Goal: Task Accomplishment & Management: Manage account settings

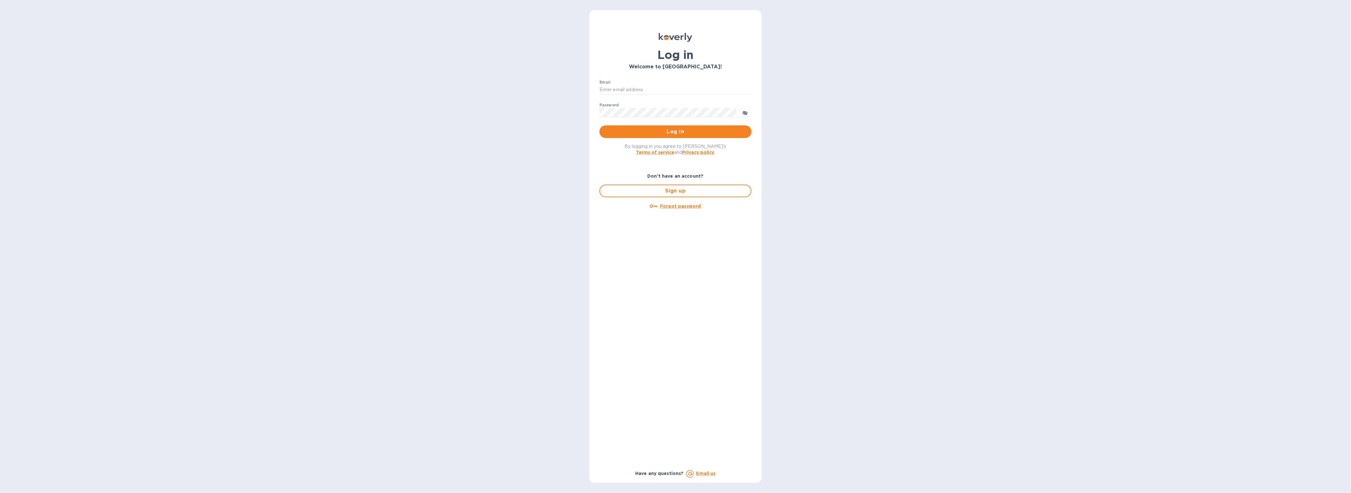
click at [678, 81] on div "Email ​" at bounding box center [675, 91] width 152 height 23
click at [677, 82] on div "Email ​" at bounding box center [675, 91] width 152 height 23
click at [671, 91] on input "Email" at bounding box center [675, 89] width 152 height 9
type input "[EMAIL_ADDRESS][DOMAIN_NAME]"
click at [599, 125] on button "Log in" at bounding box center [675, 131] width 152 height 13
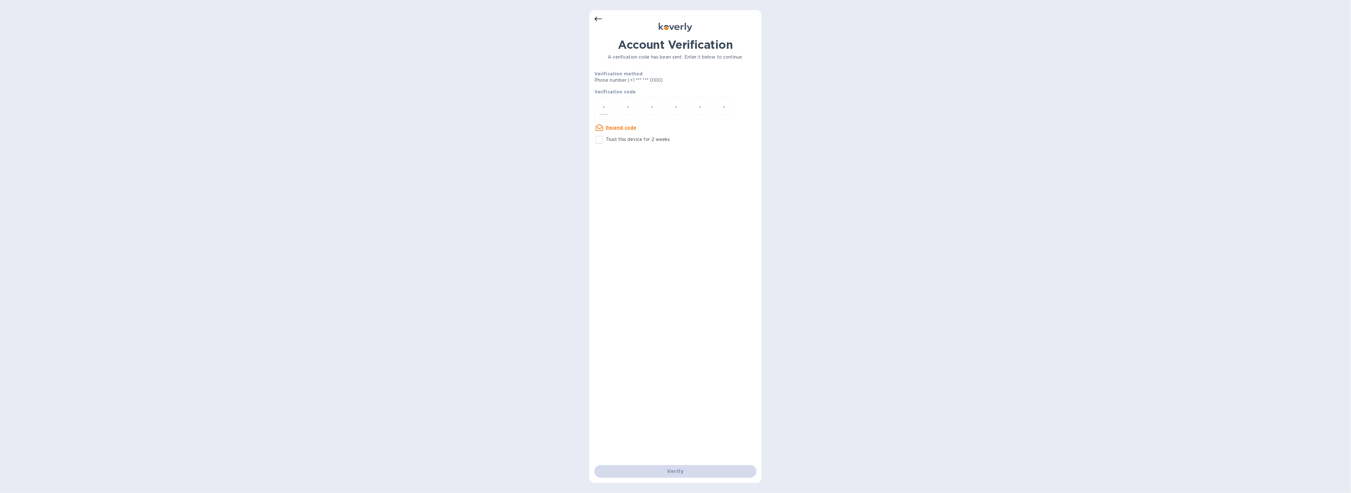
click at [597, 114] on div at bounding box center [603, 109] width 19 height 22
type input "3"
type input "1"
type input "6"
type input "1"
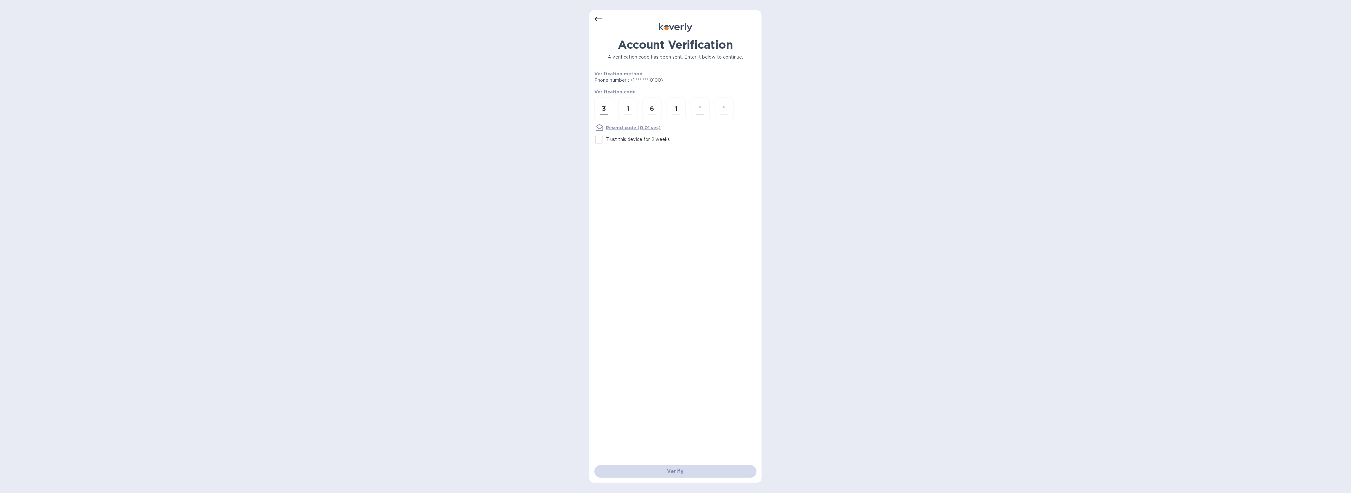
type input "7"
type input "2"
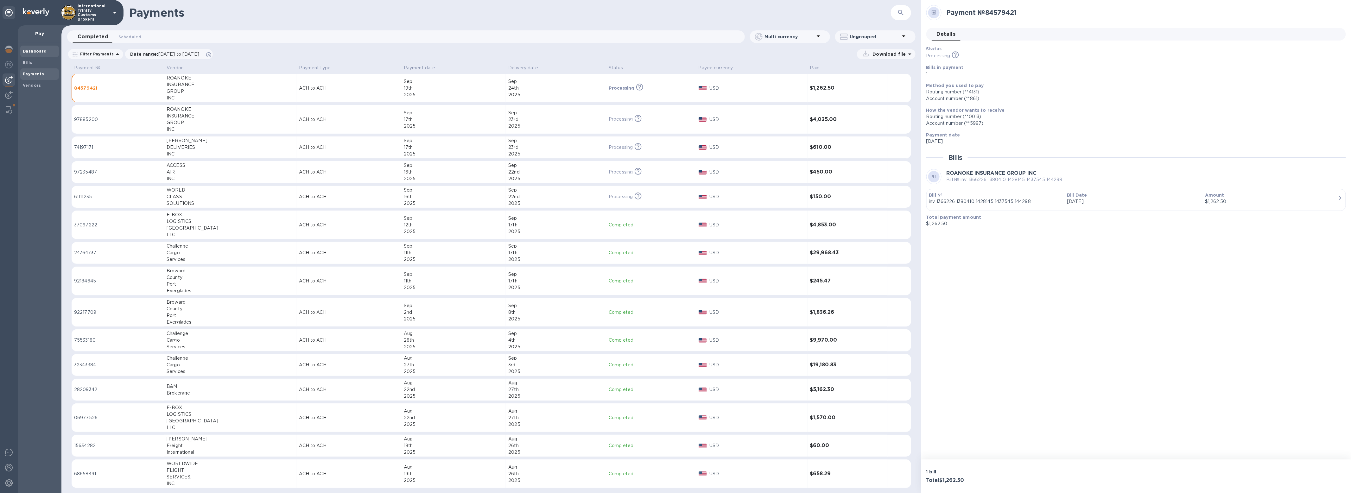
click at [38, 49] on b "Dashboard" at bounding box center [35, 51] width 24 height 5
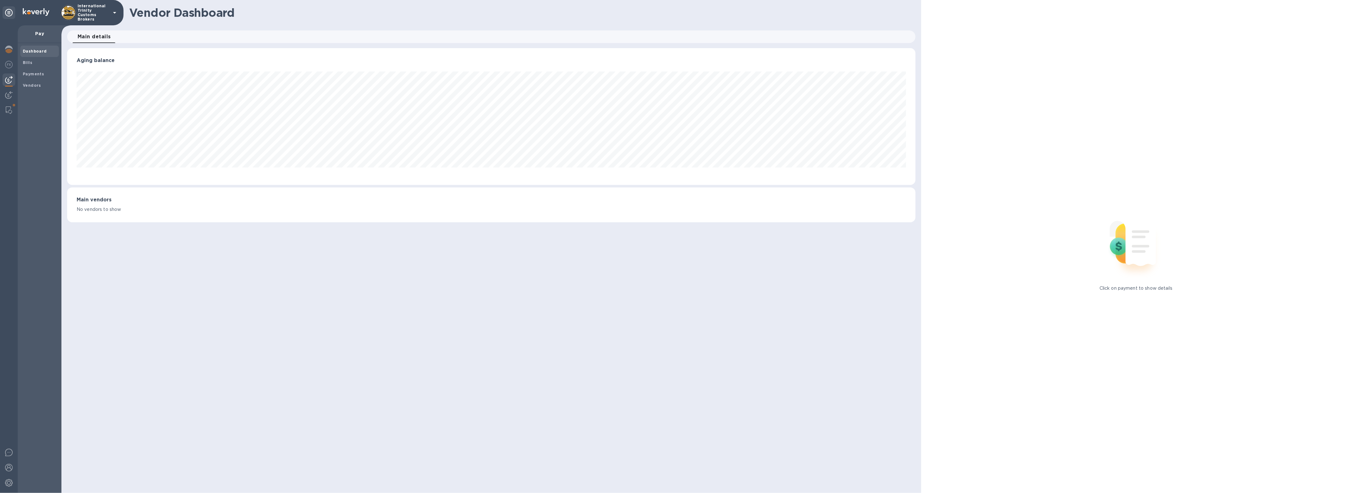
scroll to position [137, 848]
click at [9, 93] on img at bounding box center [9, 95] width 8 height 8
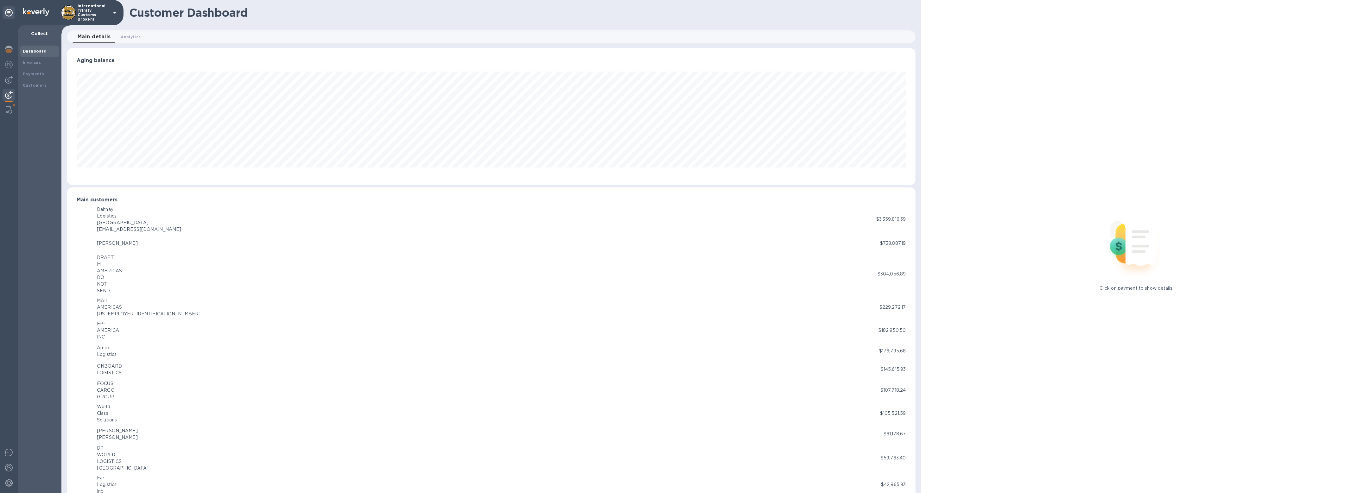
scroll to position [316470, 315761]
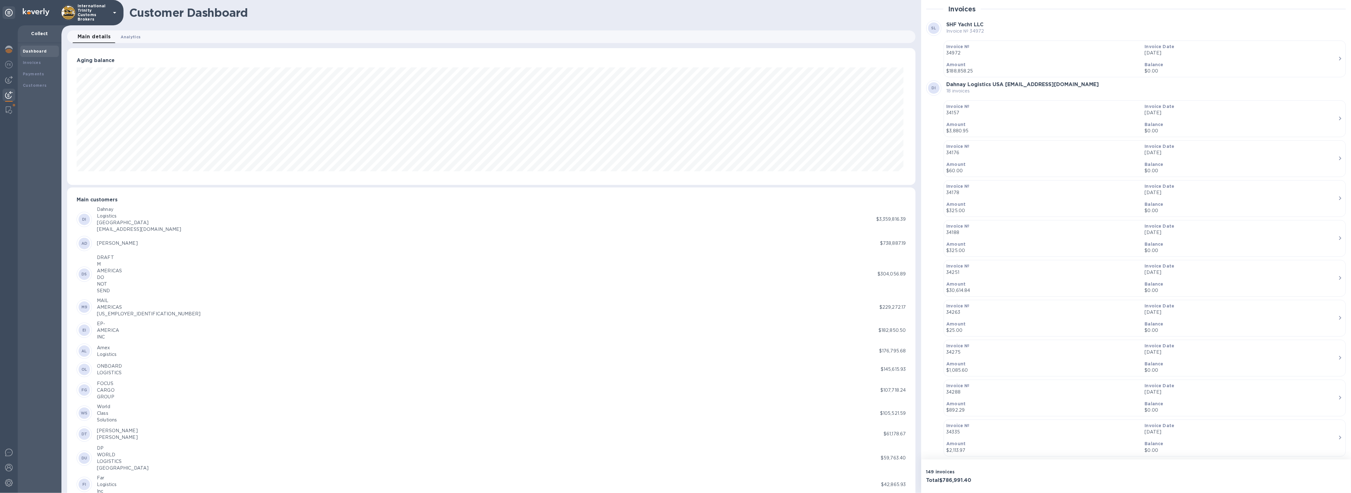
click at [123, 35] on span "Analytics 0" at bounding box center [131, 37] width 20 height 7
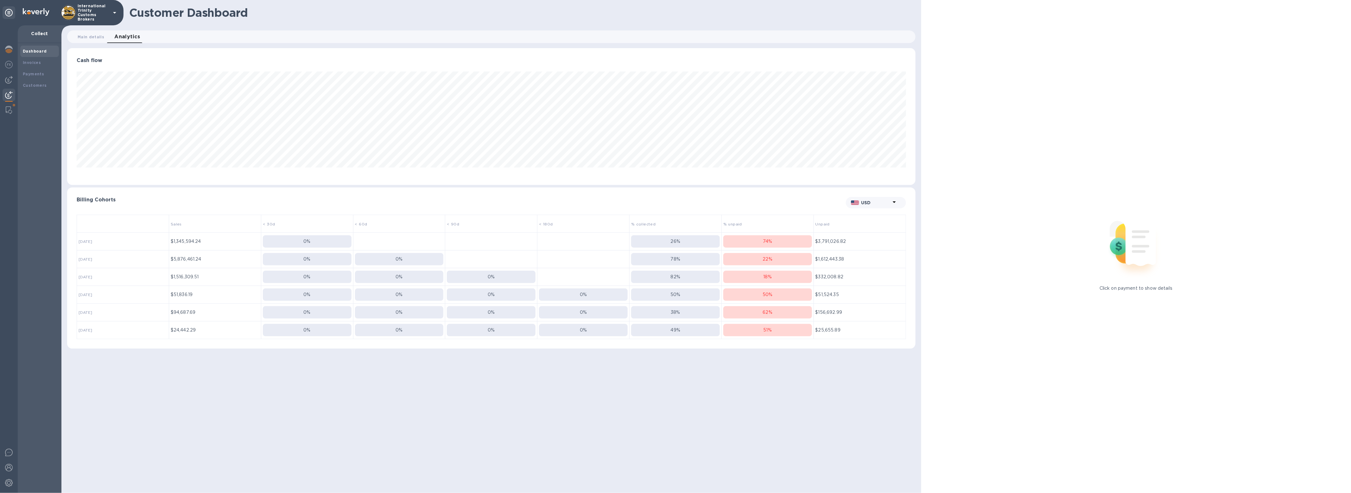
scroll to position [137, 848]
click at [35, 62] on b "Invoices" at bounding box center [32, 62] width 18 height 5
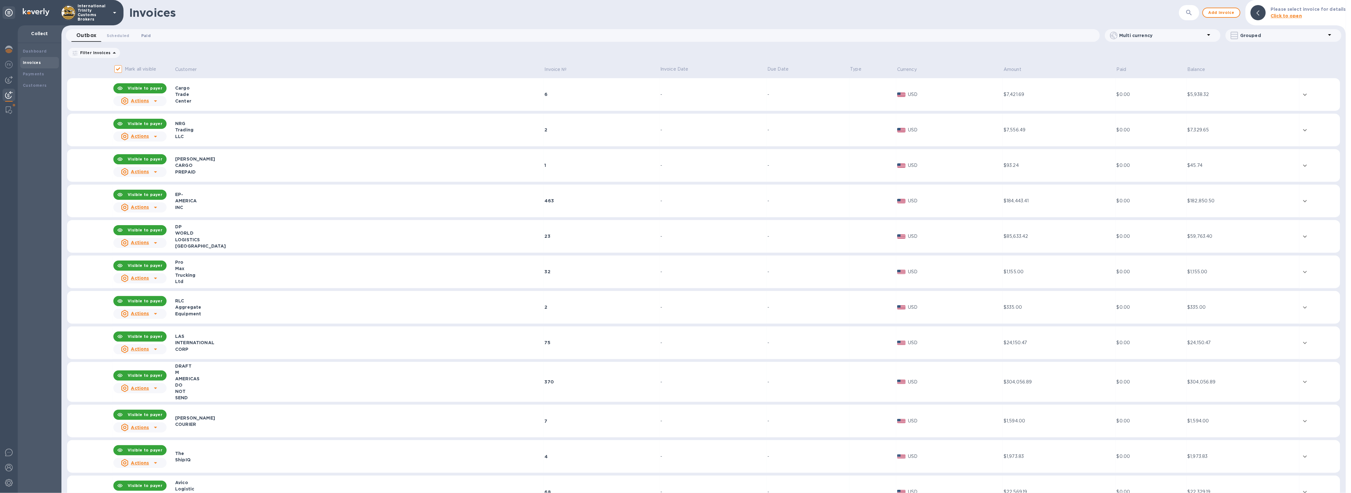
click at [144, 37] on span "Paid 0" at bounding box center [145, 35] width 9 height 7
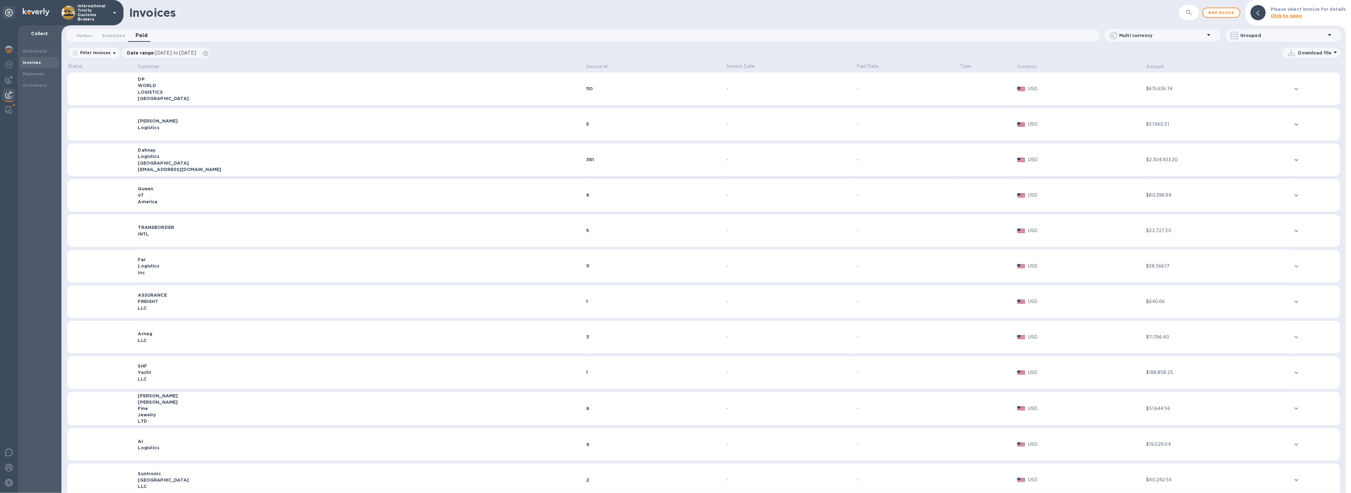
click at [148, 84] on div "WORLD" at bounding box center [361, 85] width 446 height 6
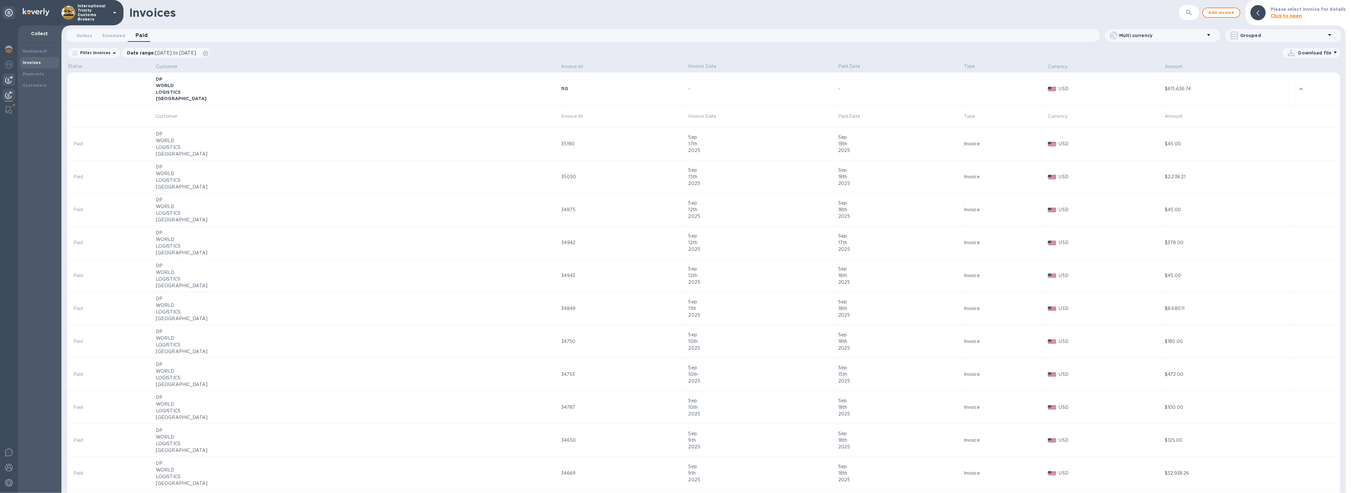
click at [8, 79] on img at bounding box center [9, 80] width 8 height 8
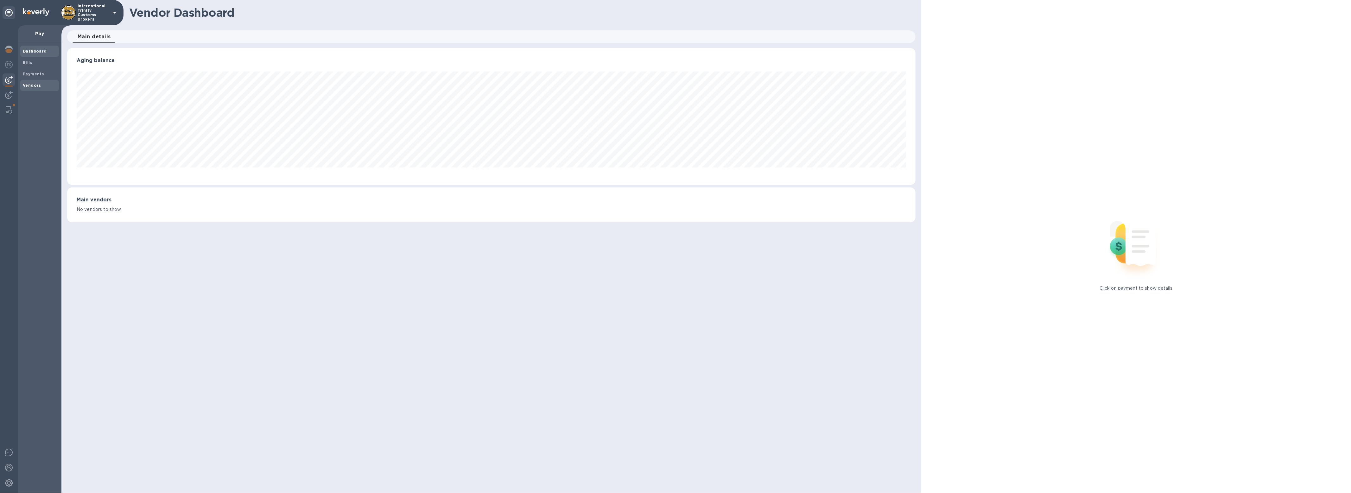
scroll to position [137, 848]
click at [37, 60] on span "Bills" at bounding box center [40, 63] width 34 height 6
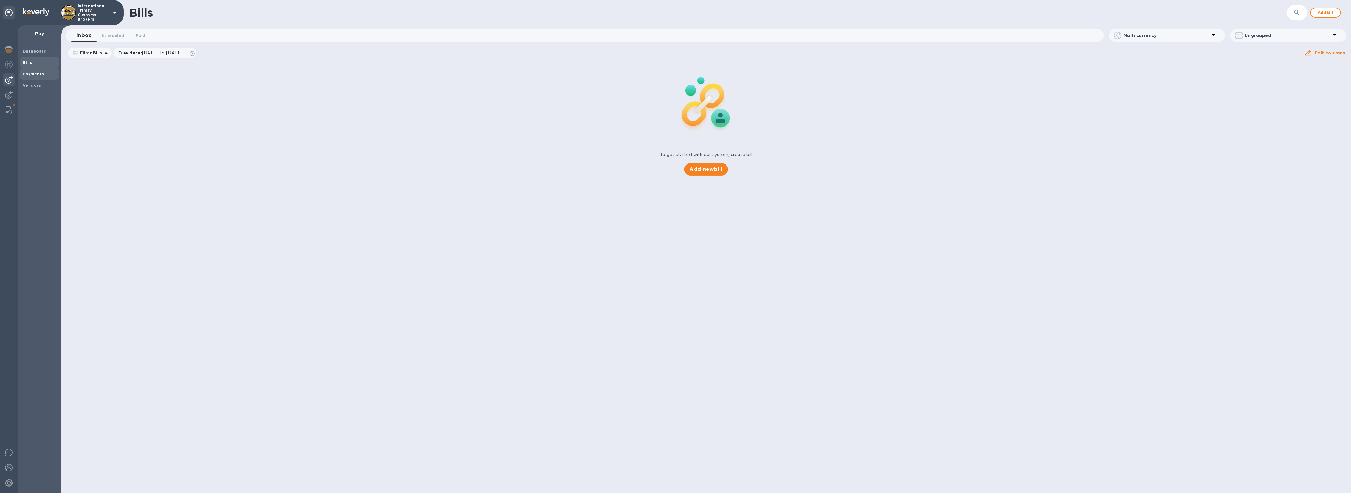
click at [28, 78] on div "Payments" at bounding box center [39, 73] width 39 height 11
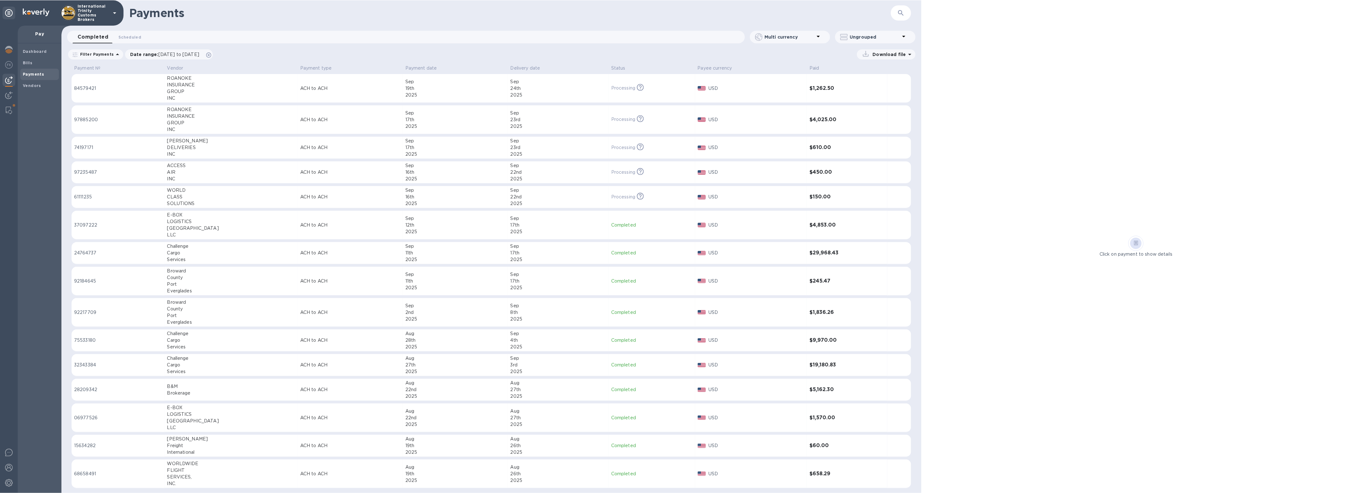
scroll to position [1, 0]
click at [22, 89] on div "Vendors" at bounding box center [39, 85] width 39 height 11
